Goal: Transaction & Acquisition: Purchase product/service

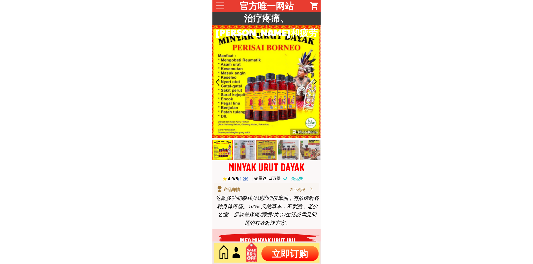
click at [283, 249] on p "立即订购" at bounding box center [289, 252] width 57 height 15
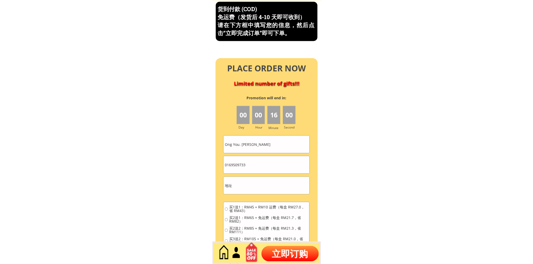
scroll to position [2208, 0]
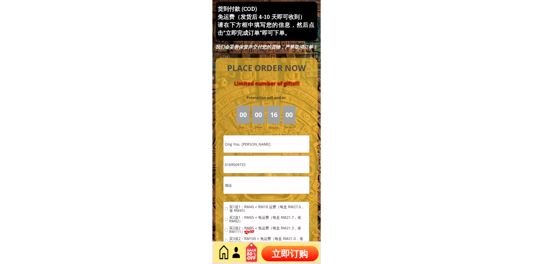
click at [257, 145] on input "Ong You. [PERSON_NAME]" at bounding box center [267, 143] width 86 height 17
paste input "[PERSON_NAME]"
type input "[PERSON_NAME]"
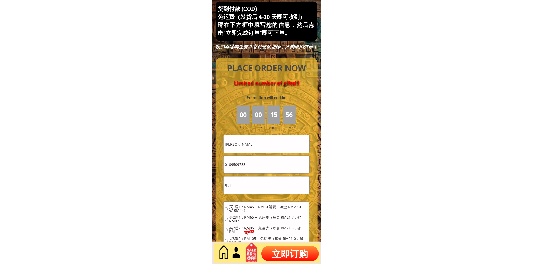
click at [249, 165] on input "0169509733" at bounding box center [267, 164] width 86 height 17
paste input "7132818"
type input "0167132818"
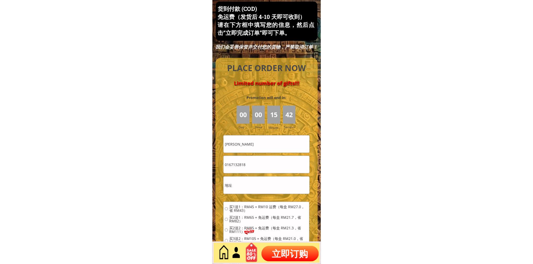
click at [261, 193] on input "text" at bounding box center [267, 184] width 86 height 17
click at [255, 187] on input "text" at bounding box center [267, 184] width 86 height 17
paste input "31jalan beladau43 [GEOGRAPHIC_DATA] ulu Tiram JB"
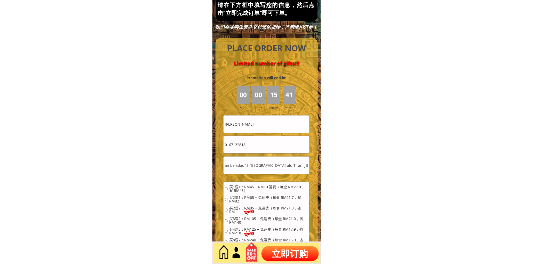
scroll to position [2256, 0]
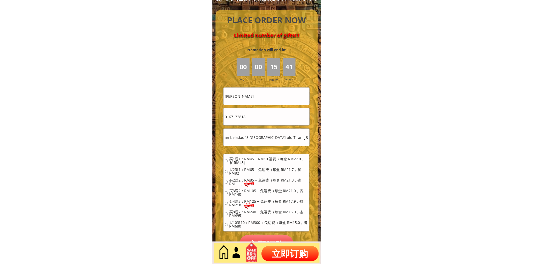
type input "31jalan beladau43 [GEOGRAPHIC_DATA] ulu Tiram JB"
click at [237, 191] on span "买3送2：RM105 + 免运费（每盒 RM21.0，省 RM140）" at bounding box center [268, 192] width 79 height 7
radio input "true"
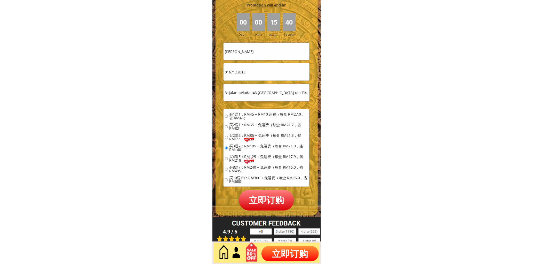
scroll to position [2303, 0]
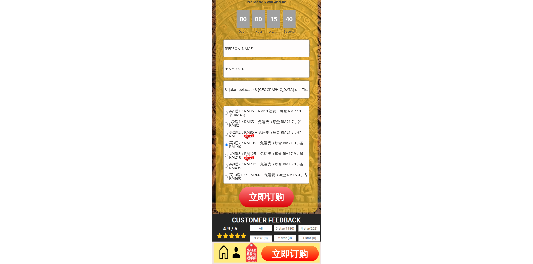
click at [264, 193] on p "立即订购" at bounding box center [266, 197] width 55 height 20
